Goal: Task Accomplishment & Management: Use online tool/utility

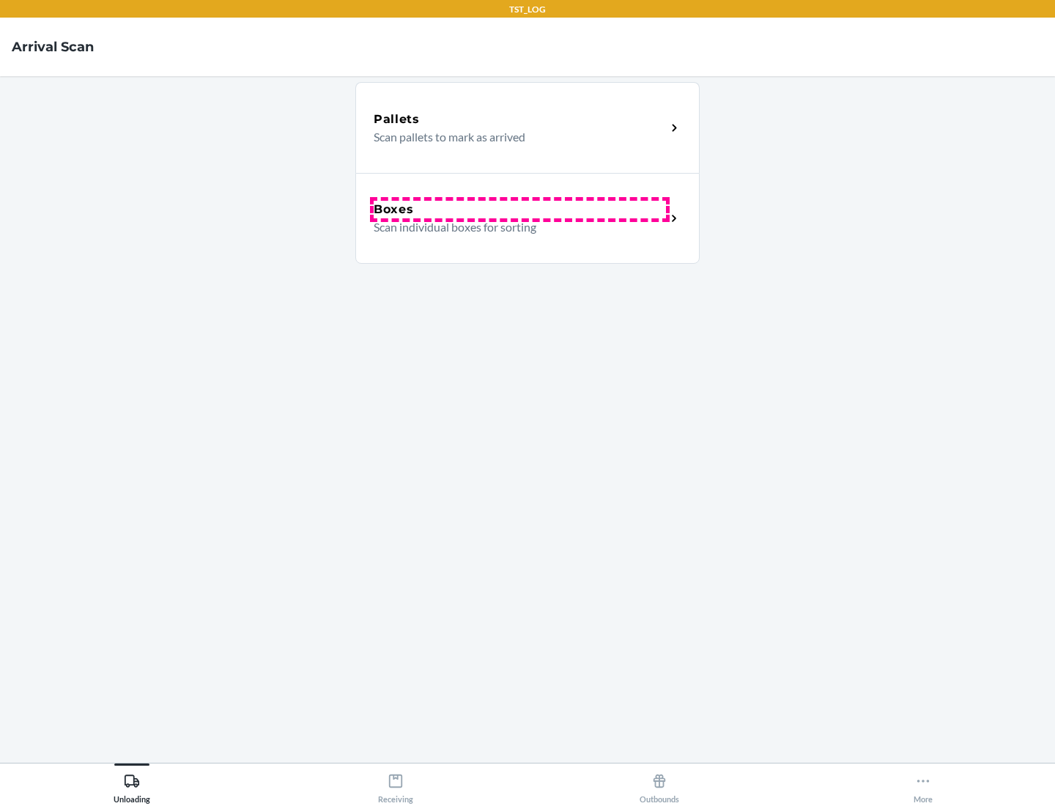
click at [519, 210] on div "Boxes" at bounding box center [520, 210] width 292 height 18
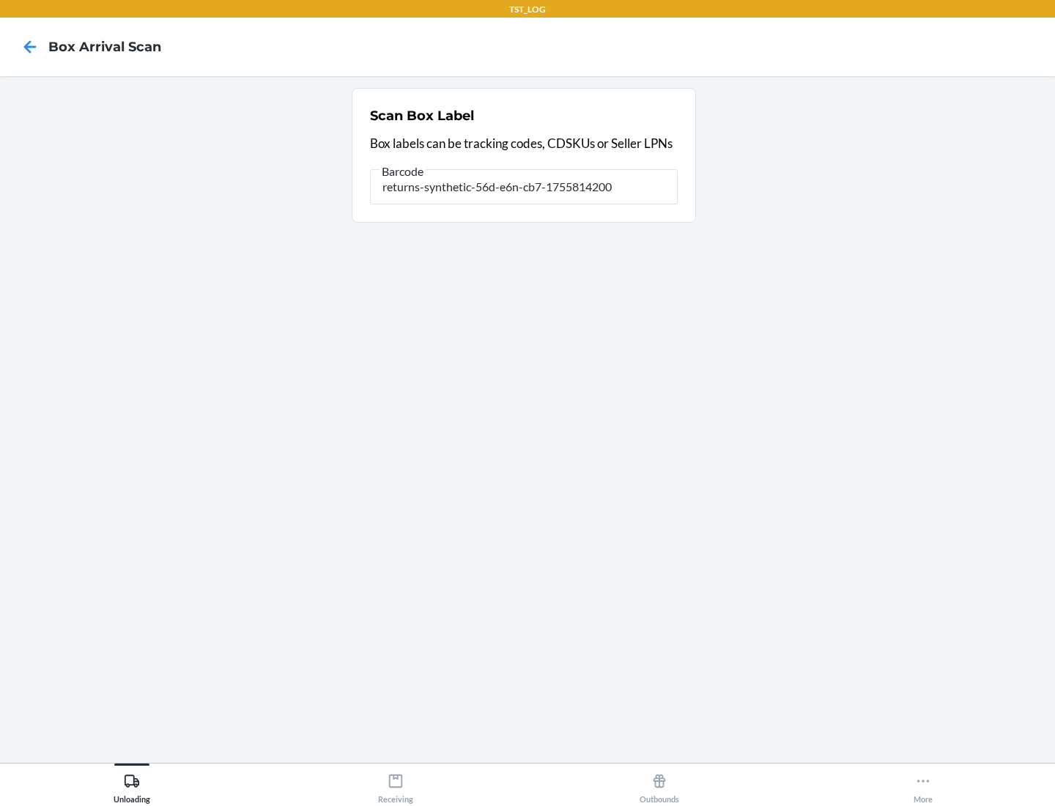
type input "returns-synthetic-56d-e6n-cb7-1755814200"
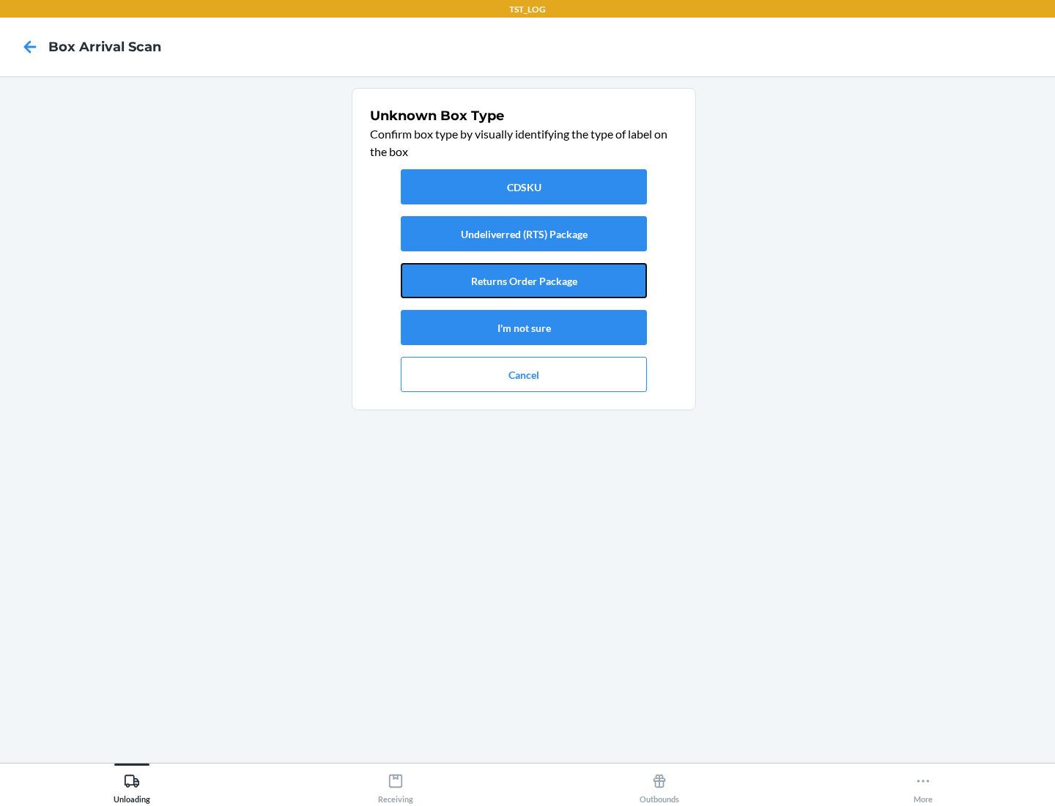
click at [524, 281] on button "Returns Order Package" at bounding box center [524, 280] width 246 height 35
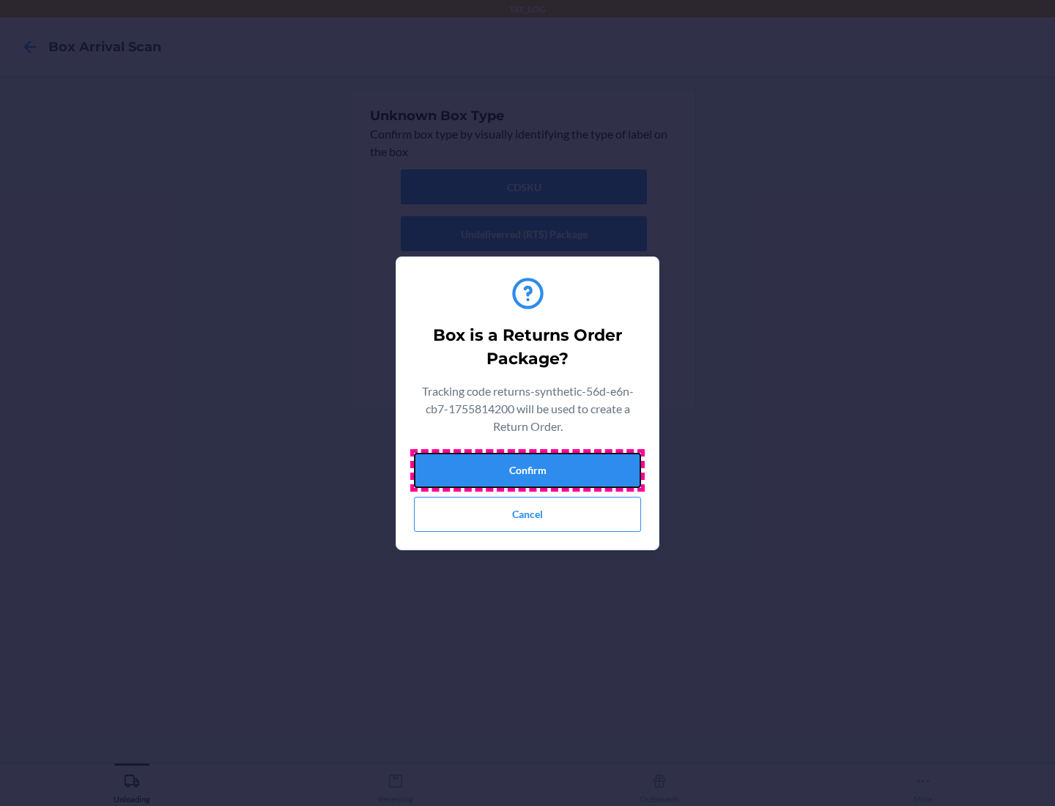
click at [527, 470] on button "Confirm" at bounding box center [527, 470] width 227 height 35
